Goal: Find specific page/section: Find specific page/section

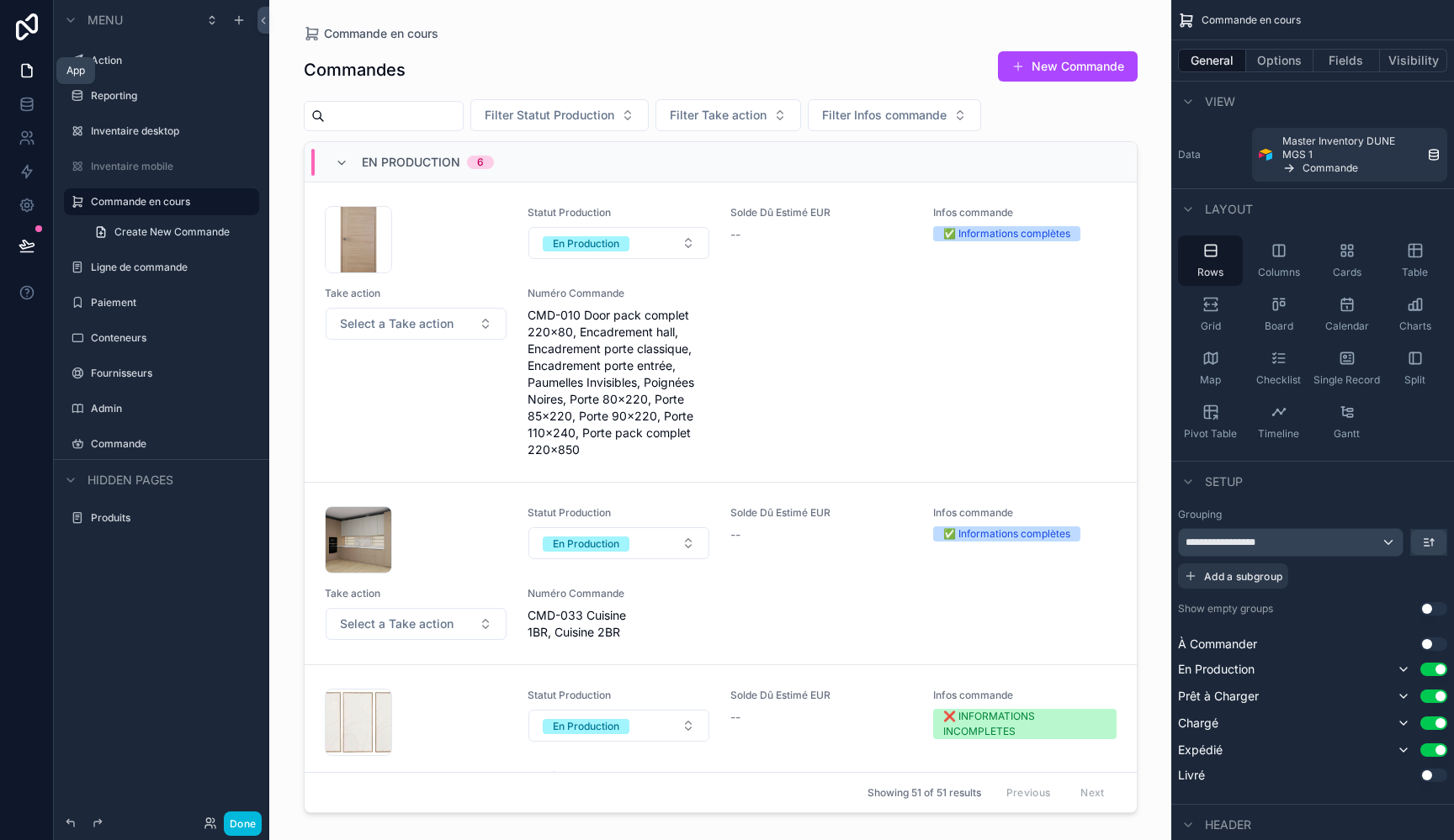
click at [34, 69] on icon at bounding box center [26, 71] width 17 height 17
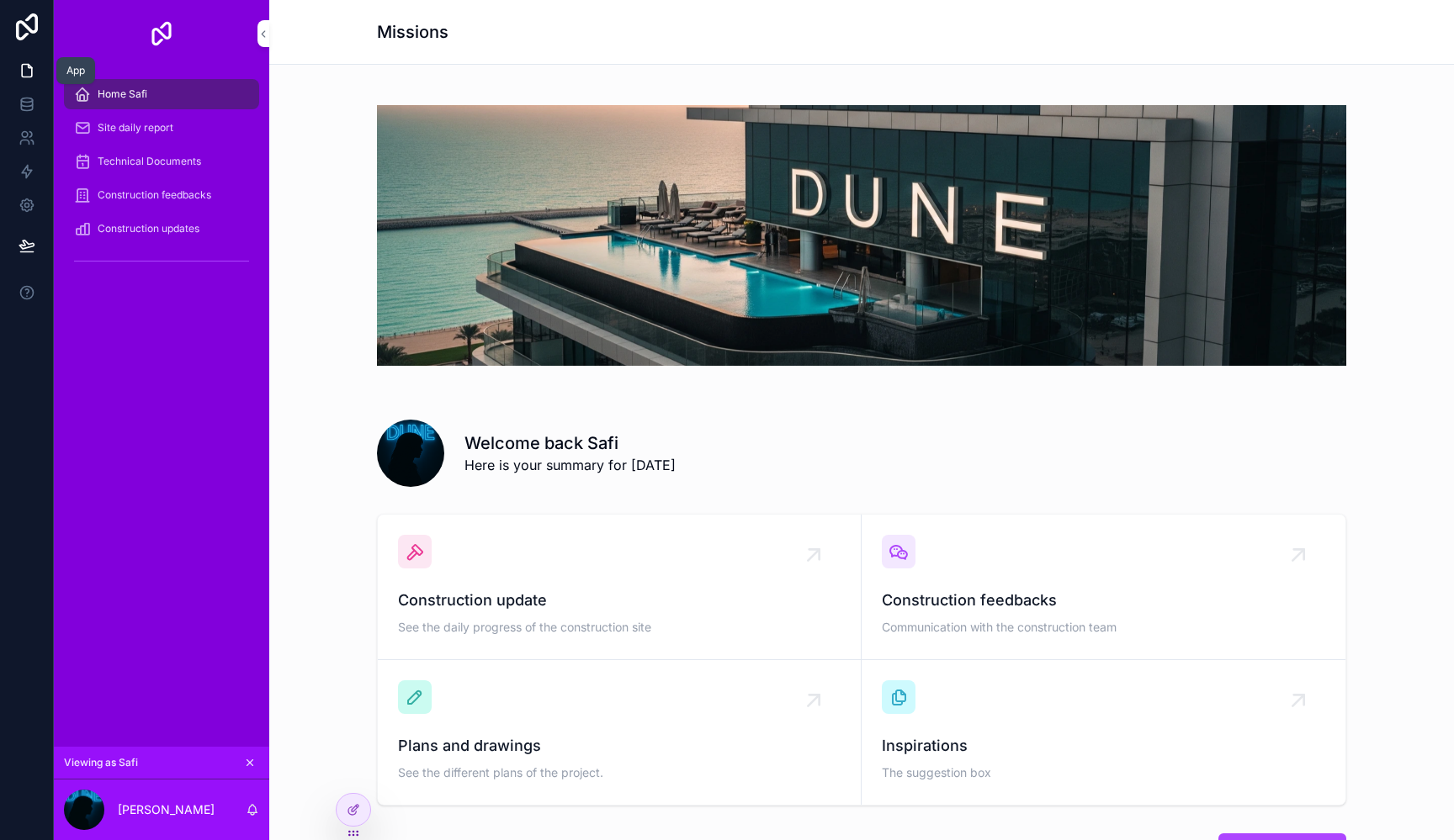
click at [26, 67] on icon at bounding box center [26, 71] width 17 height 17
click at [26, 110] on icon at bounding box center [26, 108] width 11 height 7
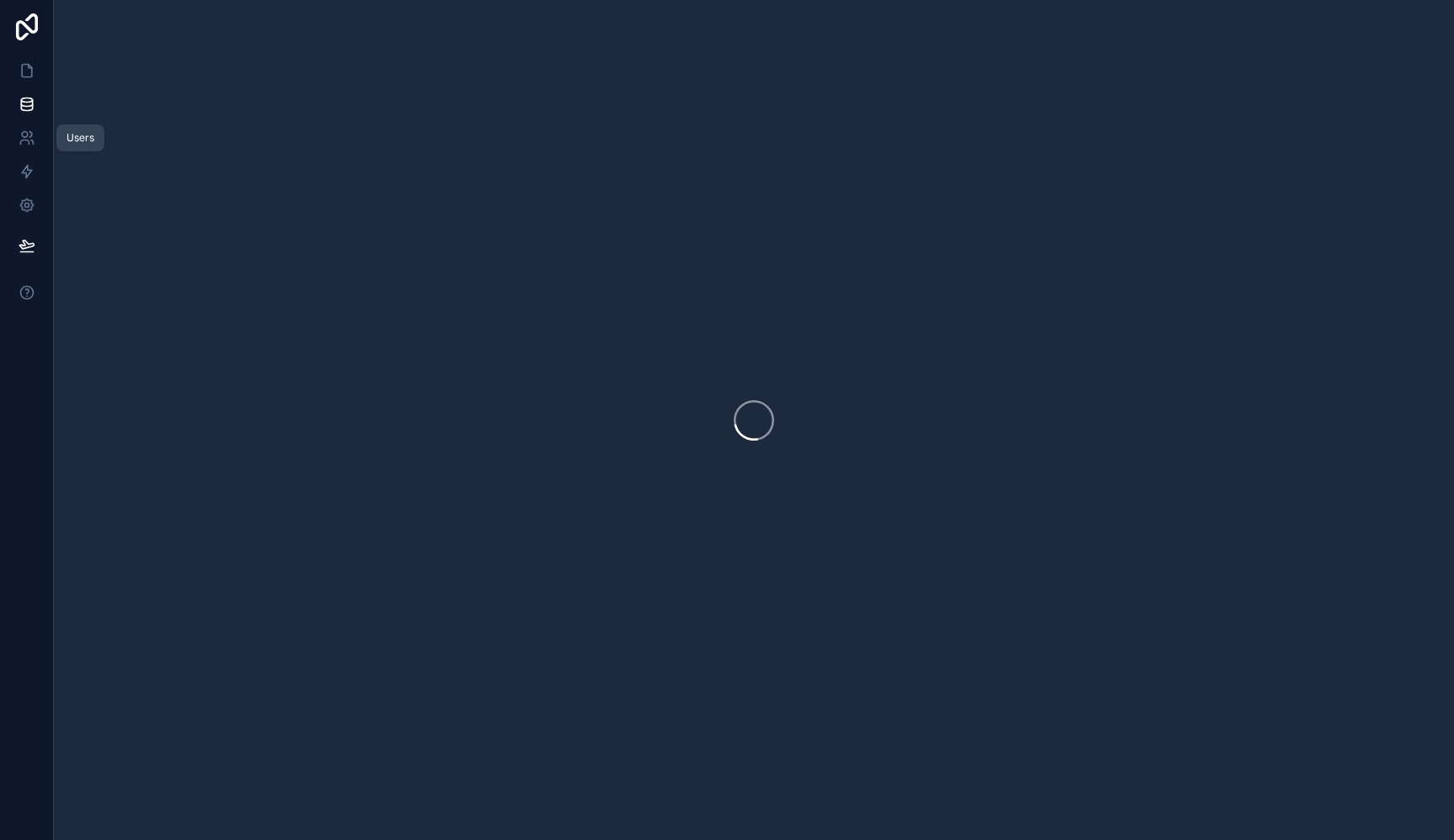
click at [26, 144] on icon at bounding box center [26, 138] width 17 height 17
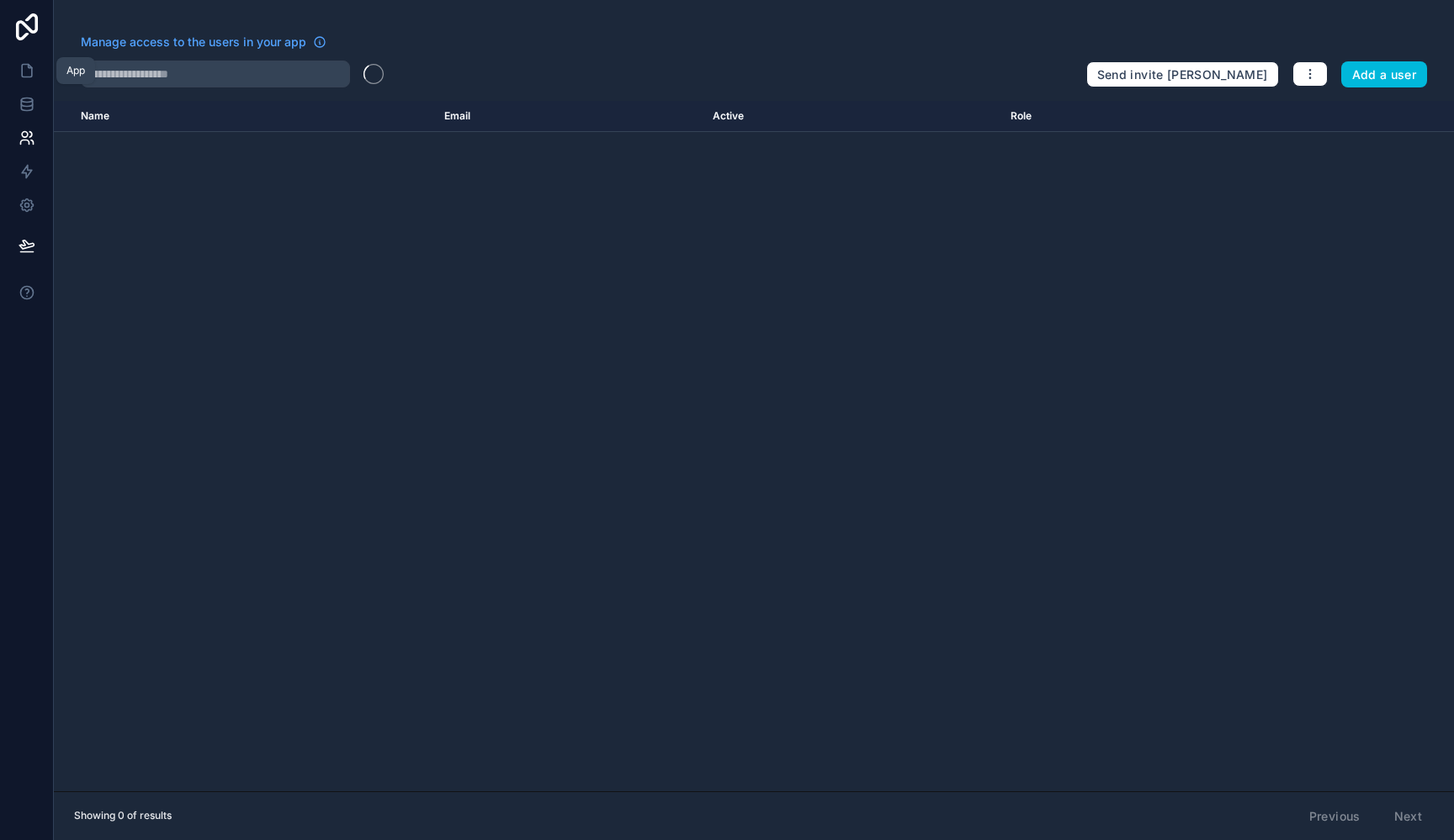
click at [24, 64] on icon at bounding box center [26, 71] width 10 height 12
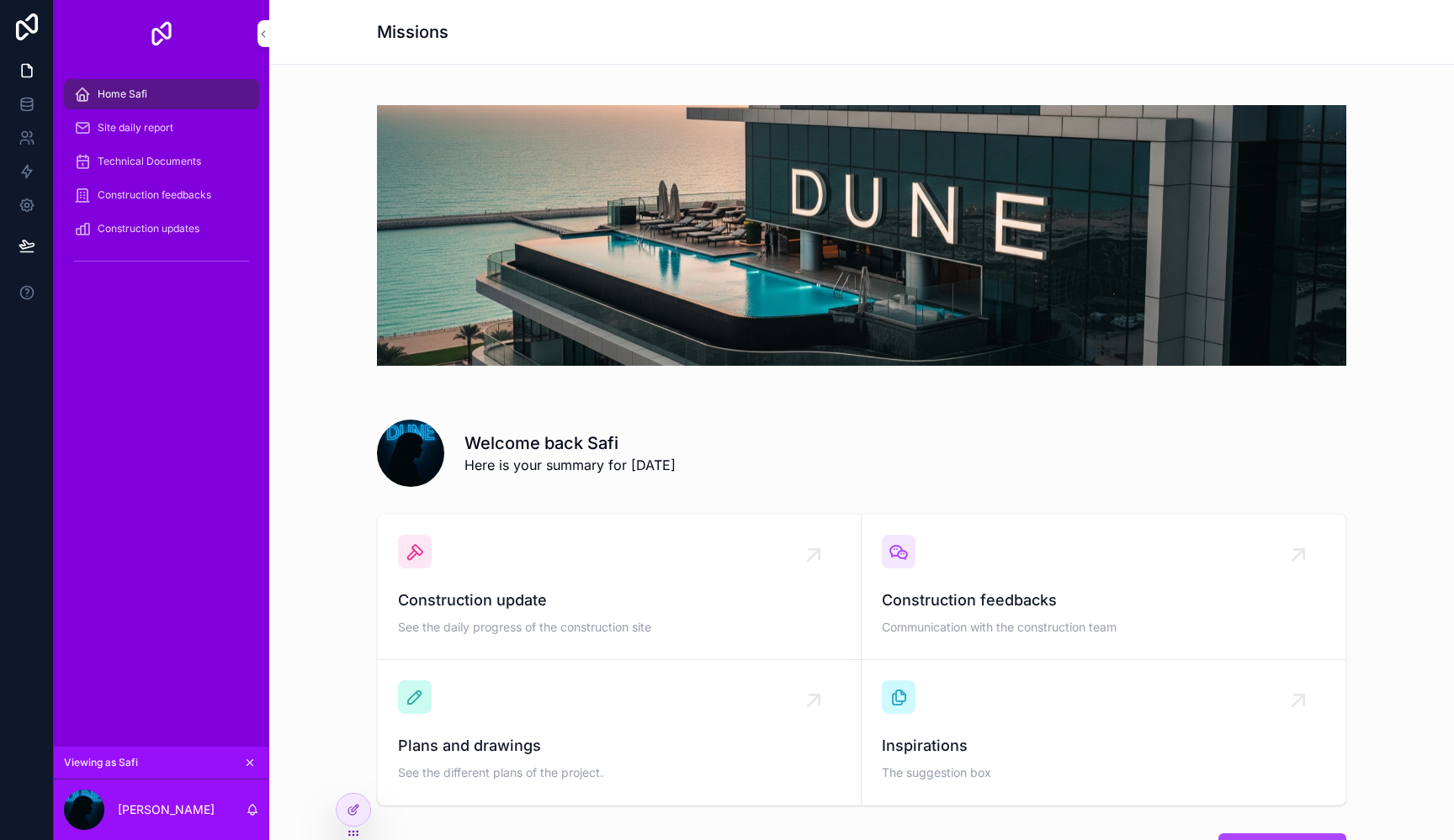
click at [32, 28] on icon at bounding box center [26, 26] width 34 height 27
click at [19, 21] on icon at bounding box center [26, 26] width 22 height 27
